Goal: Task Accomplishment & Management: Use online tool/utility

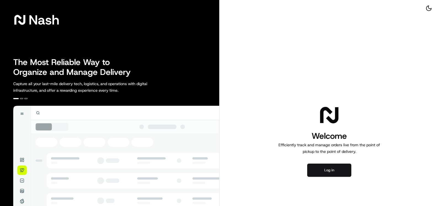
click at [331, 169] on button "Log in" at bounding box center [329, 170] width 44 height 13
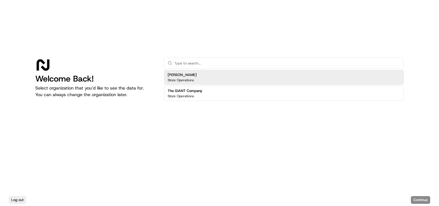
click at [216, 74] on div "[PERSON_NAME] Store Operations" at bounding box center [283, 77] width 239 height 15
click at [423, 198] on button "Continue" at bounding box center [419, 200] width 19 height 8
